Goal: Task Accomplishment & Management: Use online tool/utility

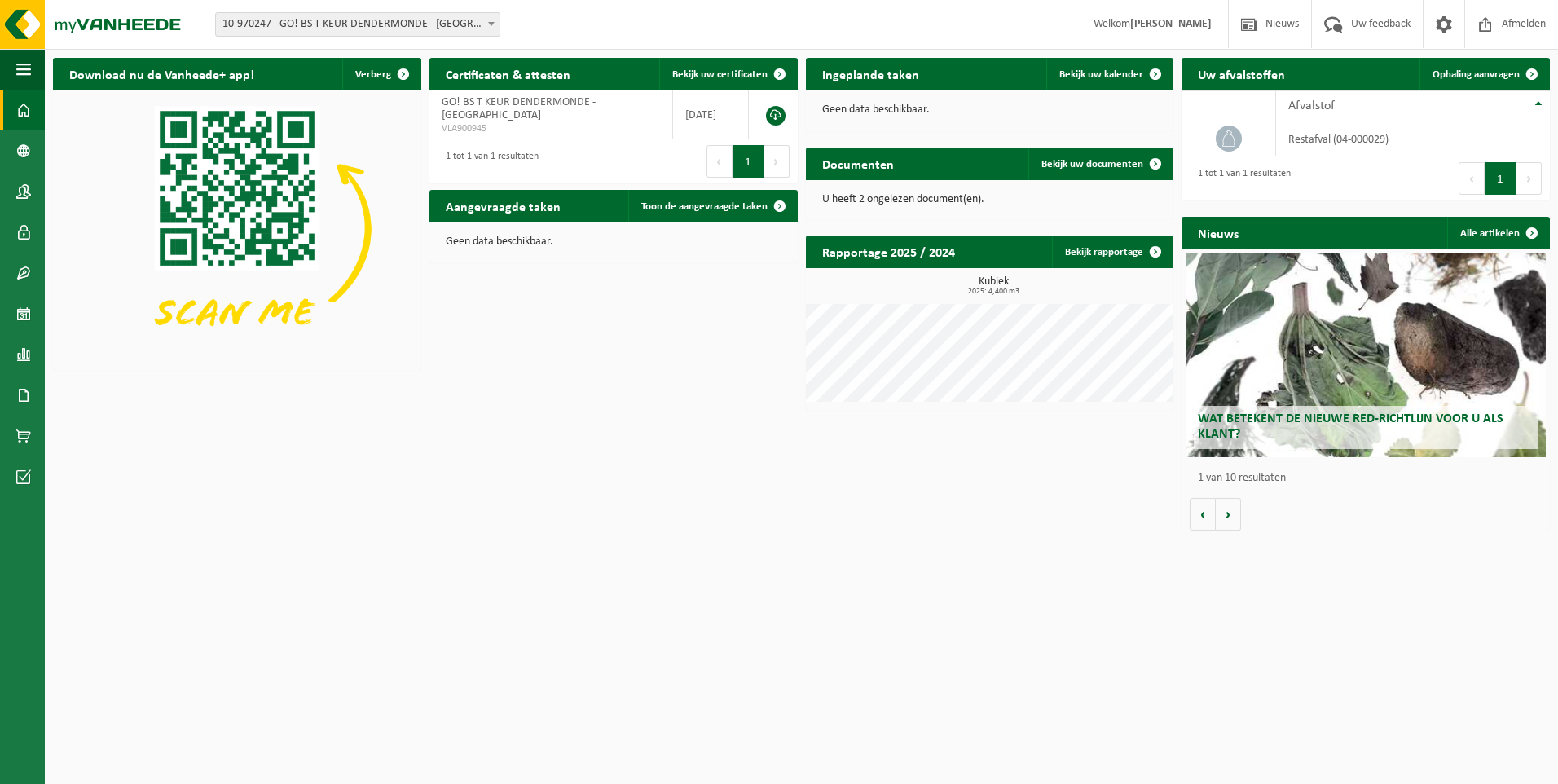
click at [888, 490] on div "Download nu de Vanheede+ app! Verberg Certificaten & attesten Bekijk uw certifi…" at bounding box center [802, 294] width 1505 height 489
click at [23, 424] on span at bounding box center [24, 436] width 15 height 41
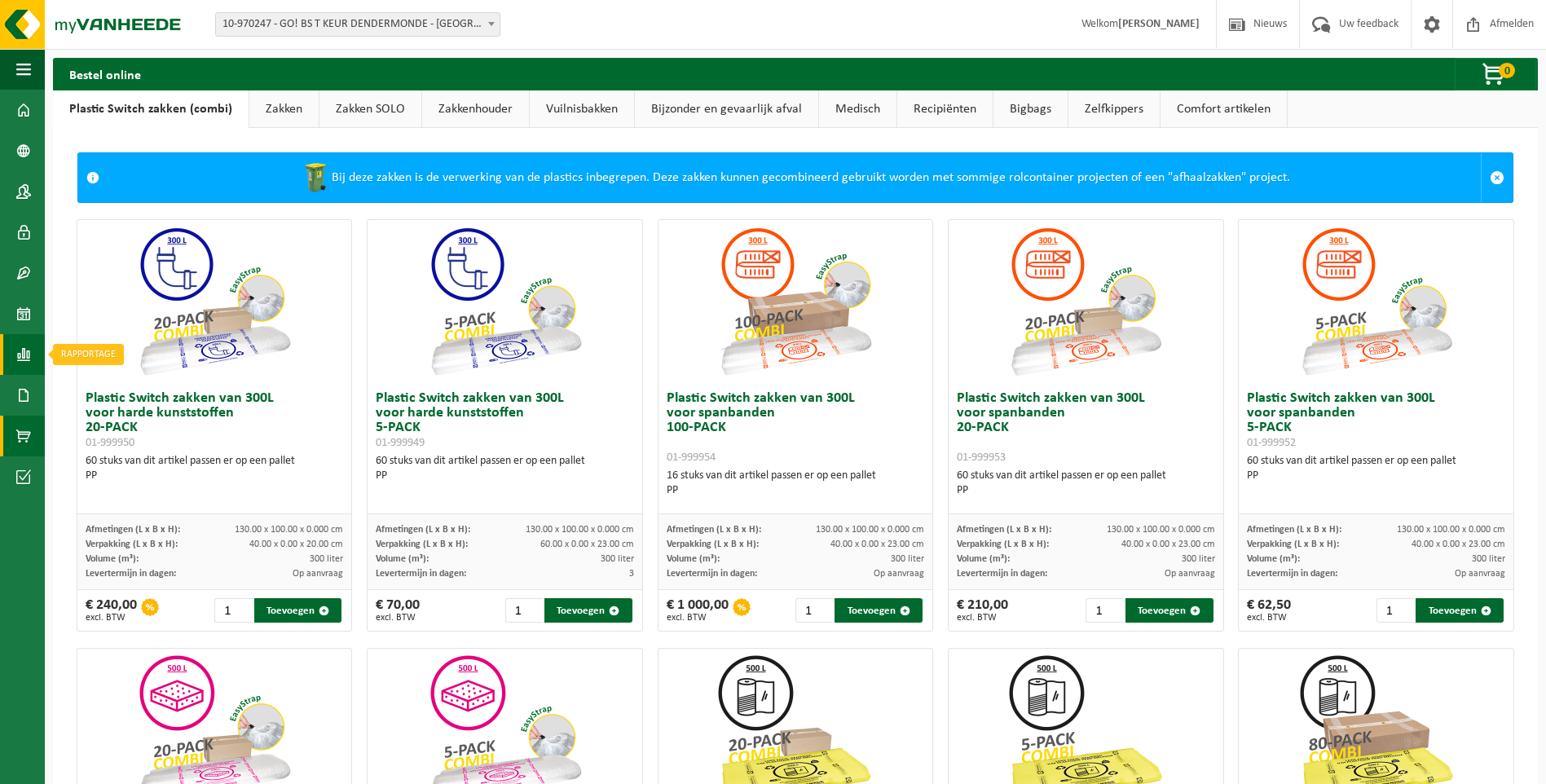
click at [12, 349] on link "Rapportage" at bounding box center [22, 354] width 45 height 41
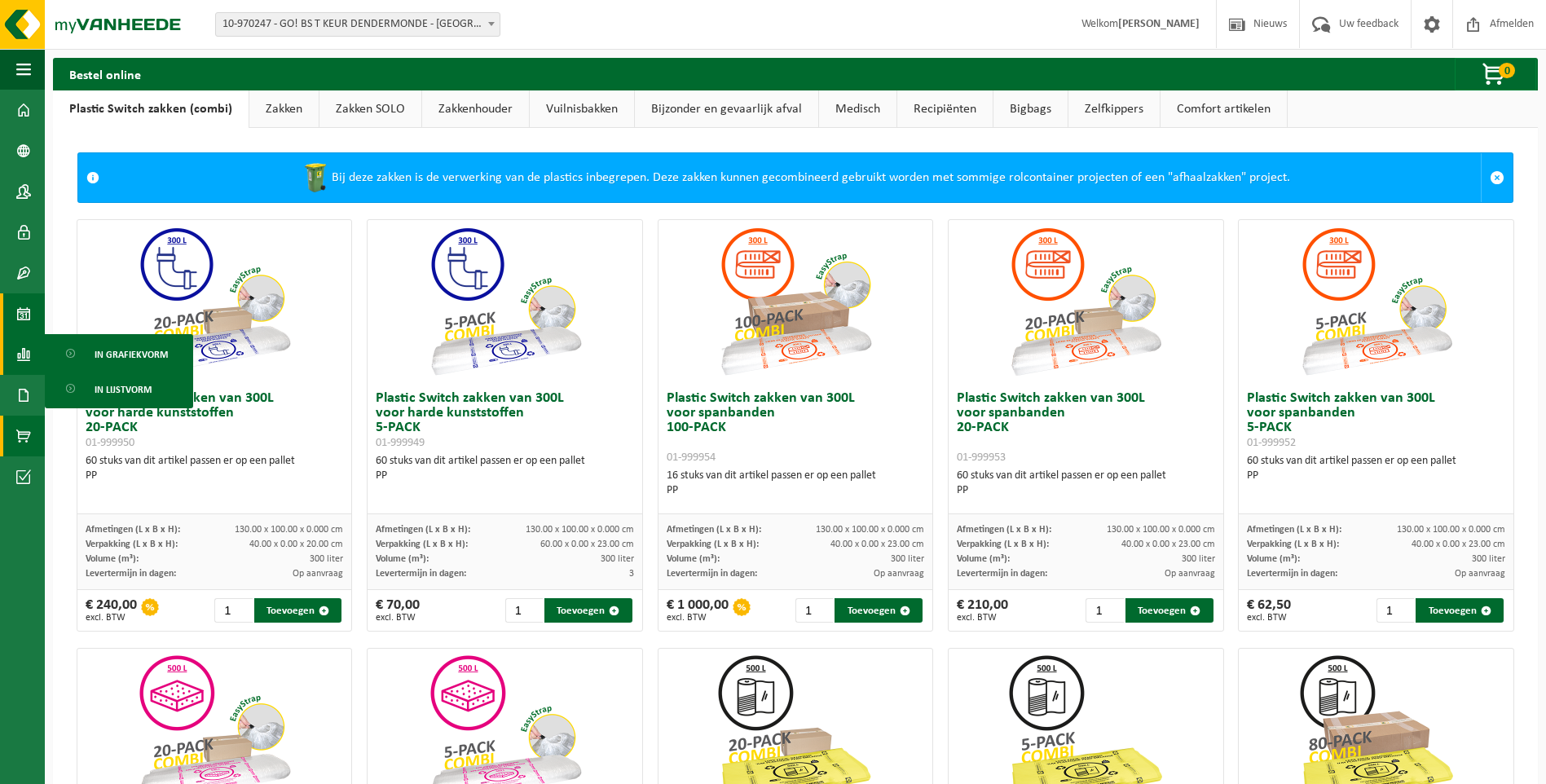
drag, startPoint x: 20, startPoint y: 309, endPoint x: 49, endPoint y: 309, distance: 29.0
click at [21, 309] on span at bounding box center [24, 313] width 15 height 41
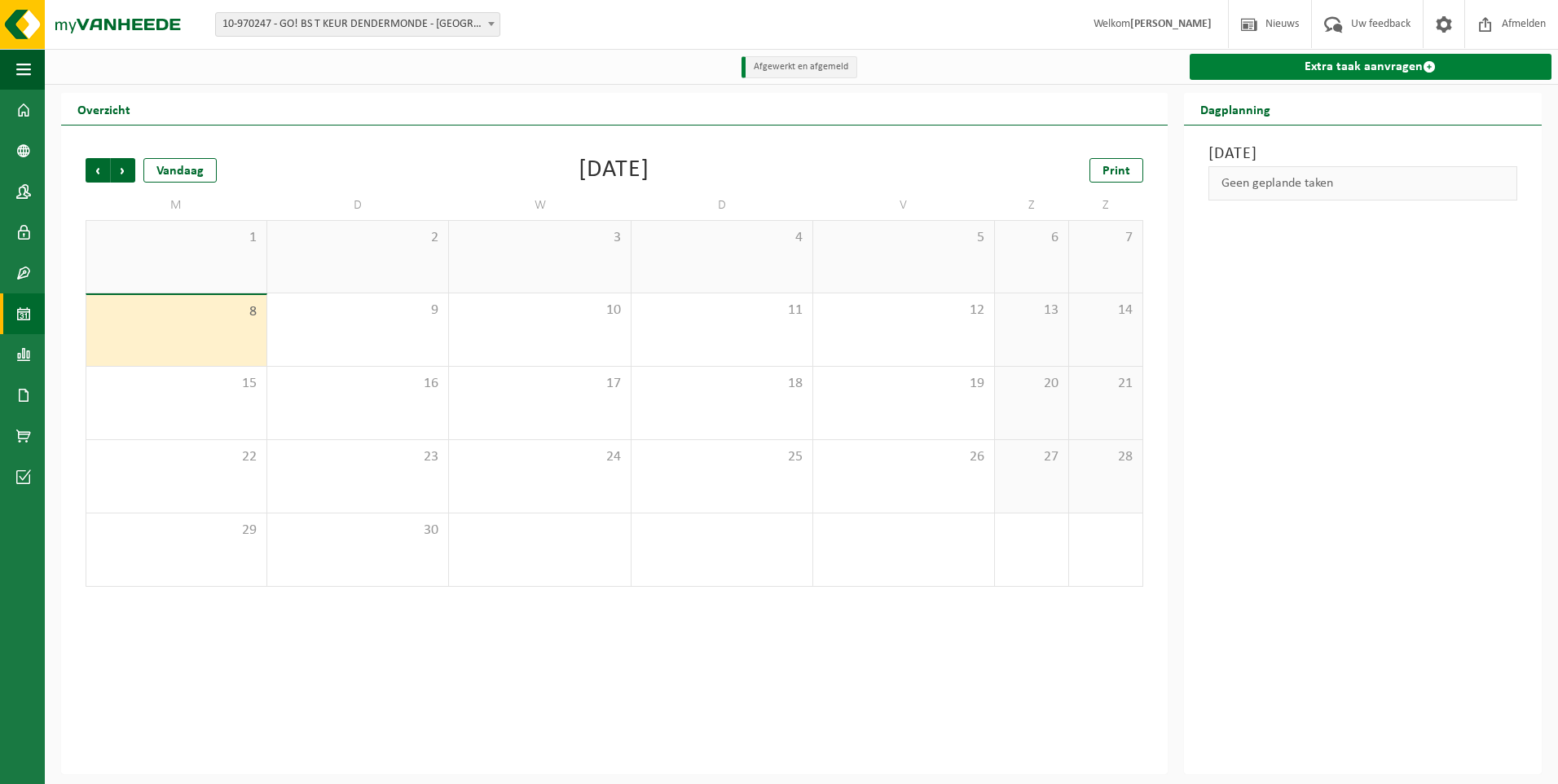
click at [1339, 69] on link "Extra taak aanvragen" at bounding box center [1370, 67] width 362 height 26
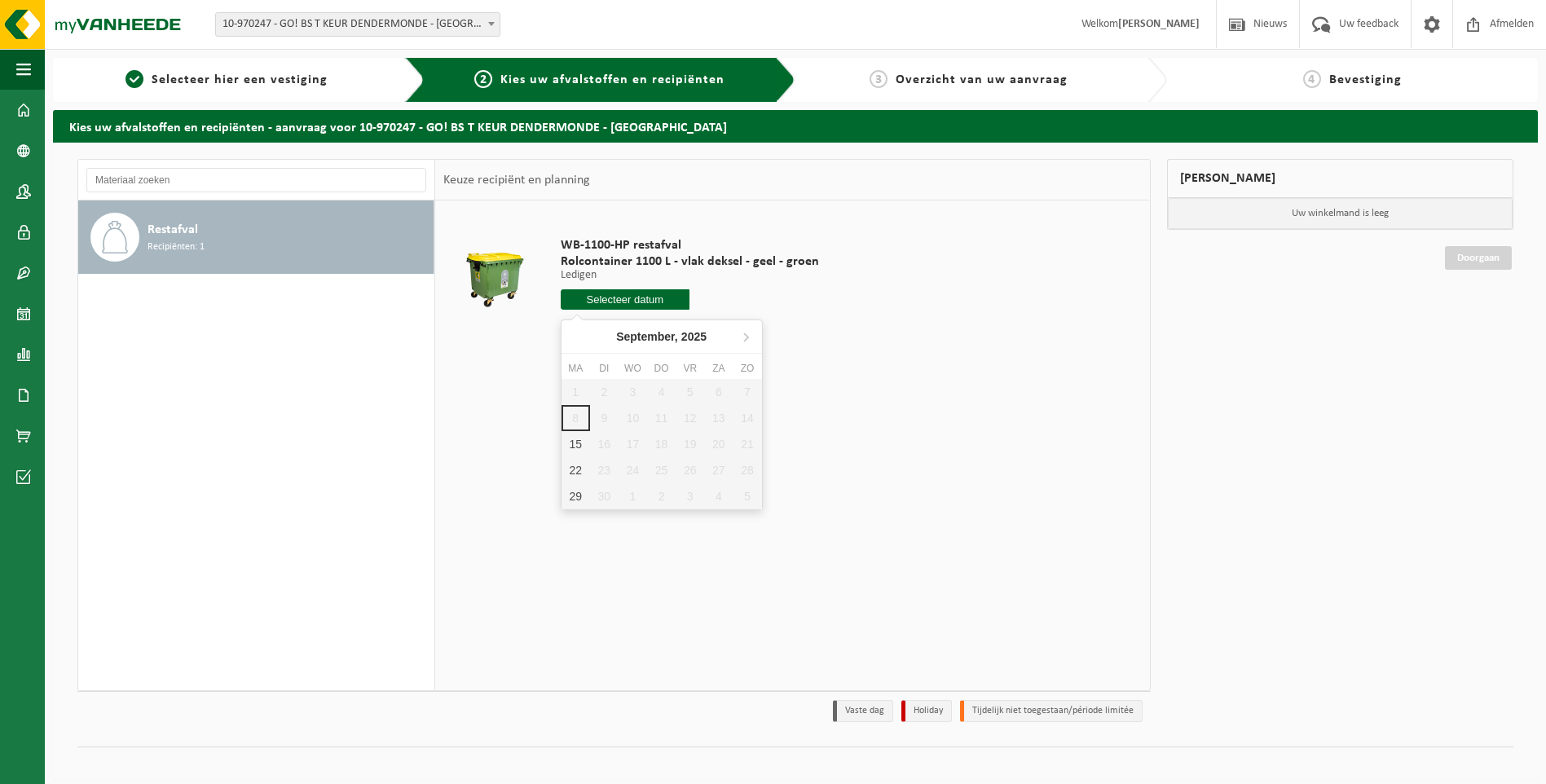
click at [620, 296] on input "text" at bounding box center [625, 299] width 129 height 20
click at [579, 443] on div "15" at bounding box center [576, 444] width 29 height 26
type input "Van [DATE]"
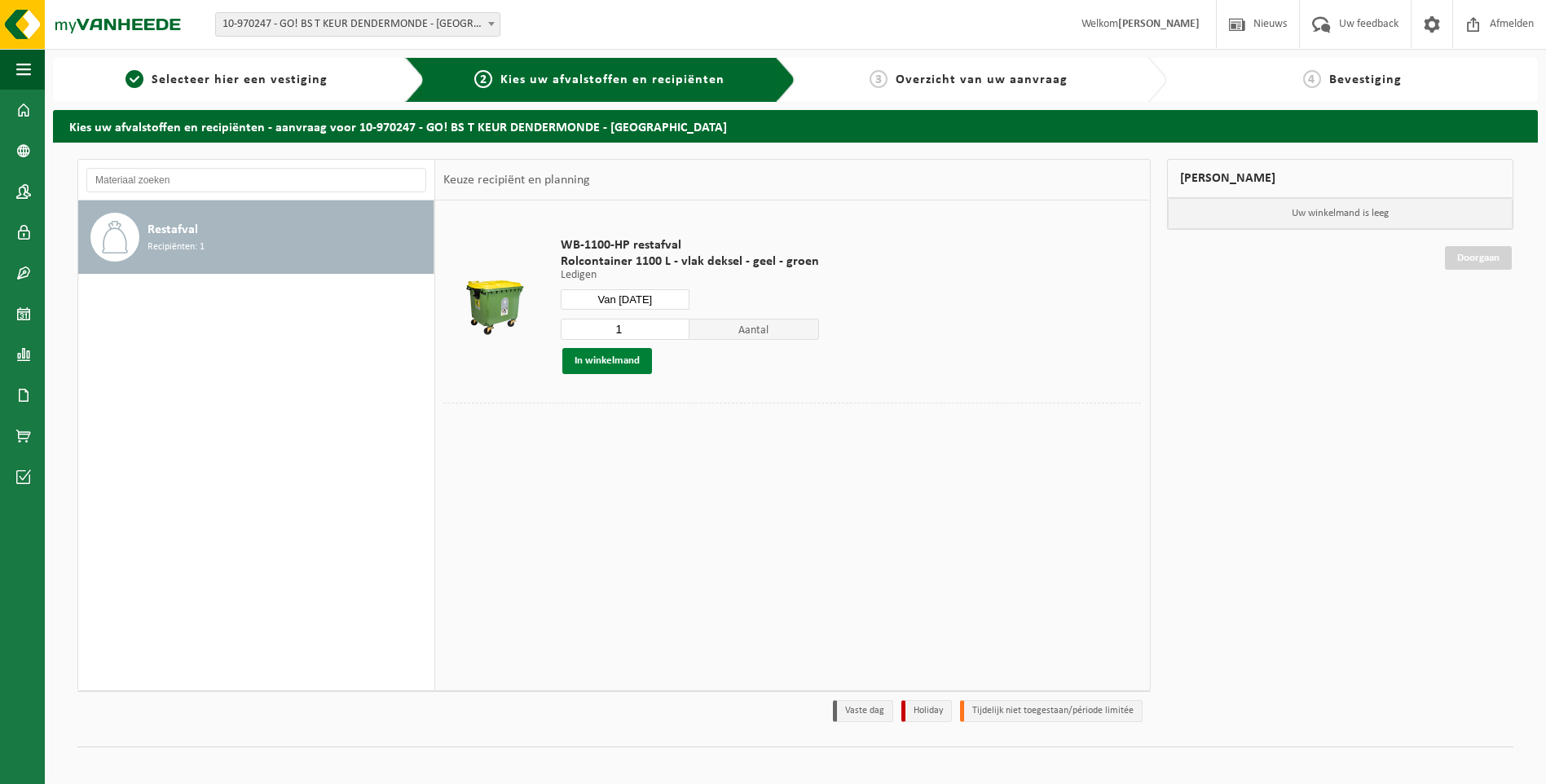
click at [613, 365] on button "In winkelmand" at bounding box center [606, 361] width 89 height 26
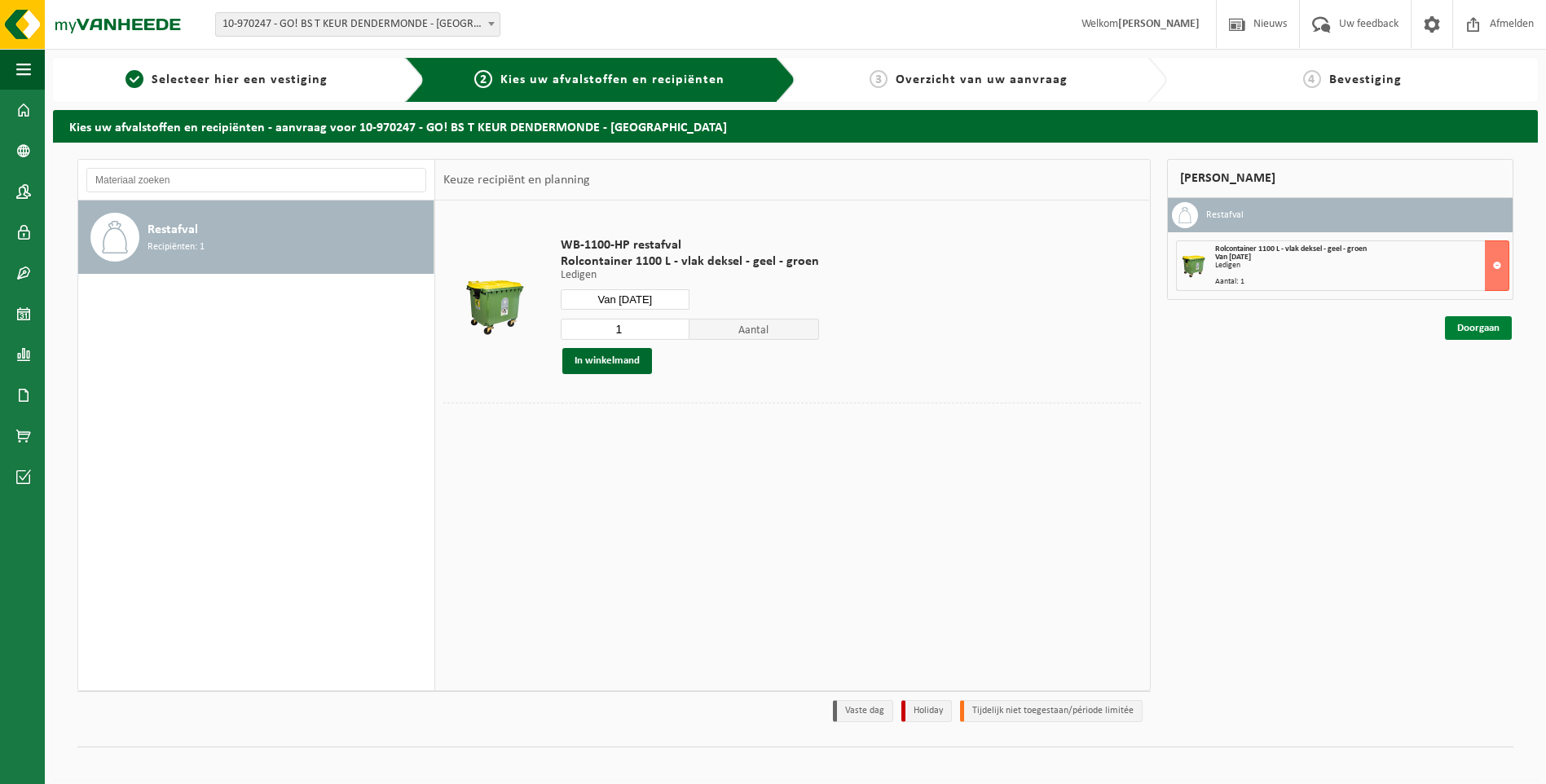
click at [1470, 336] on link "Doorgaan" at bounding box center [1478, 327] width 67 height 23
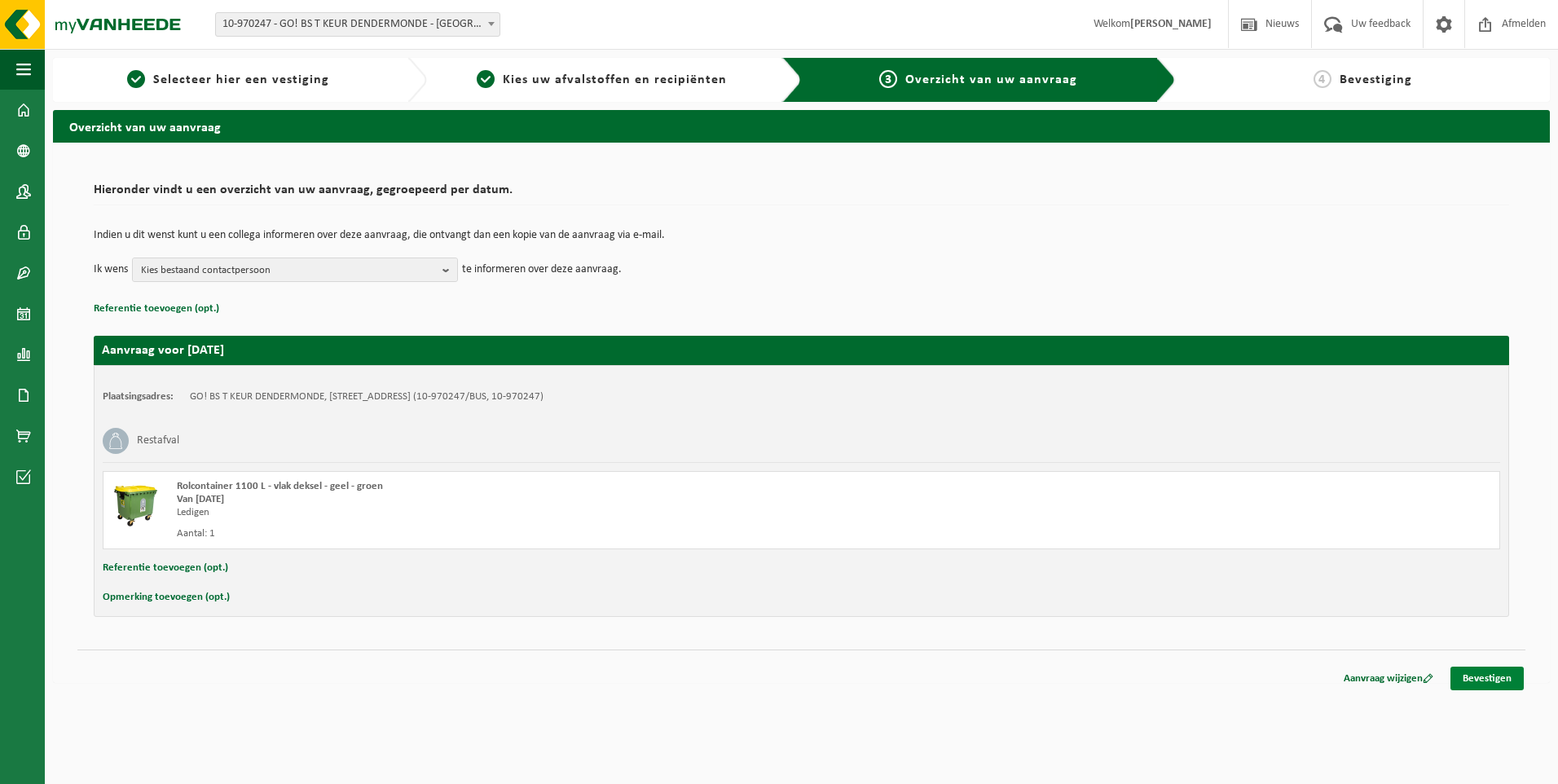
click at [1489, 674] on link "Bevestigen" at bounding box center [1486, 678] width 73 height 23
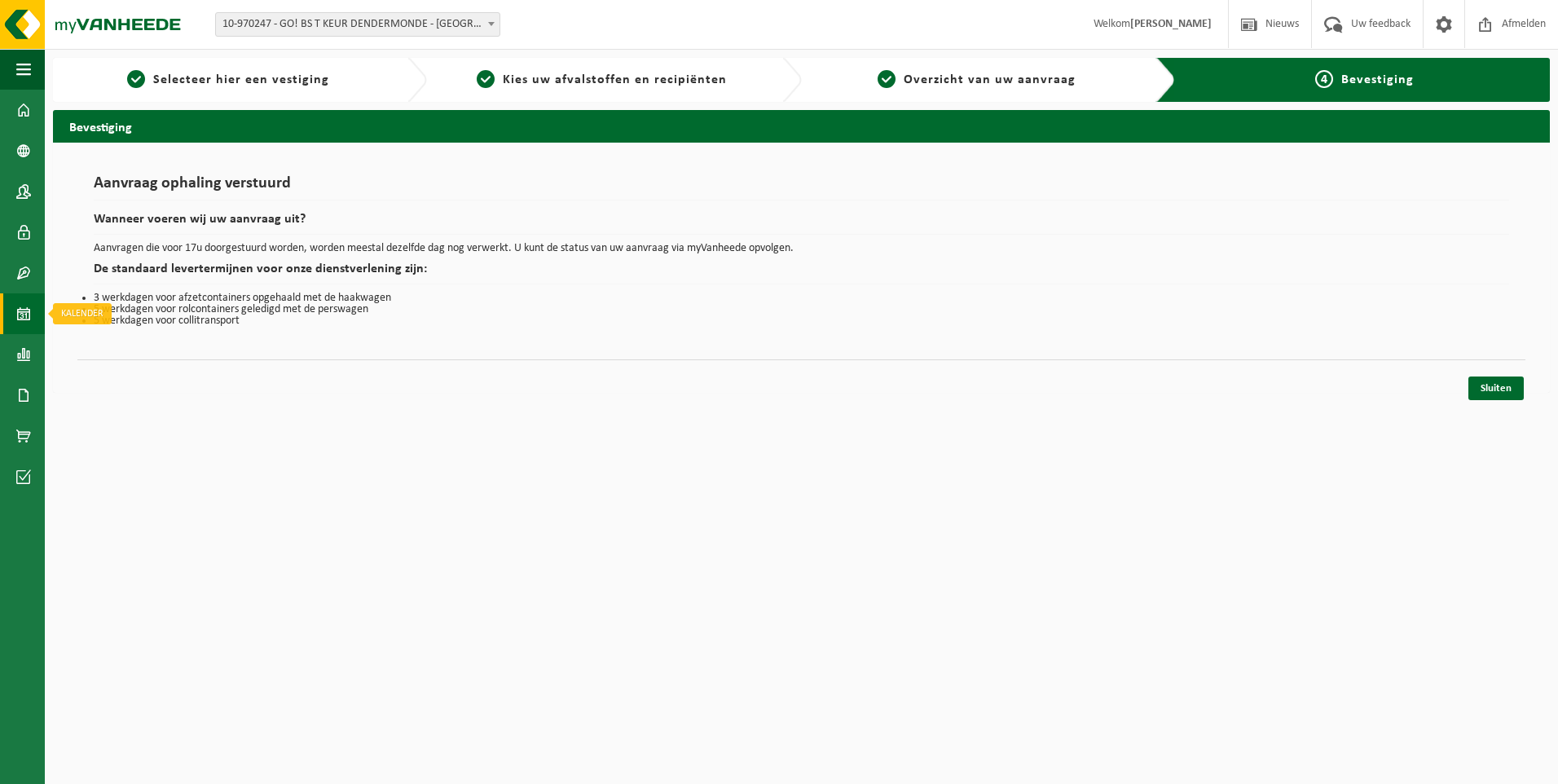
click at [21, 307] on span at bounding box center [24, 313] width 15 height 41
